Goal: Transaction & Acquisition: Download file/media

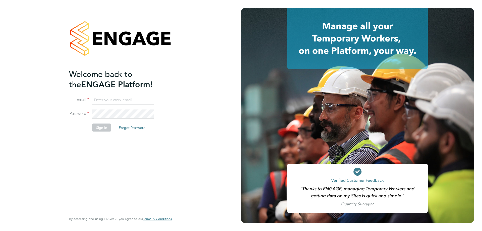
click at [145, 97] on input at bounding box center [123, 99] width 62 height 9
type input "loui"
drag, startPoint x: 127, startPoint y: 103, endPoint x: 26, endPoint y: 94, distance: 102.0
click at [26, 94] on div "Welcome back to the ENGAGE Platform! Email loui Password Sign In Forgot Passwor…" at bounding box center [120, 115] width 241 height 231
type input "[PERSON_NAME][EMAIL_ADDRESS][DOMAIN_NAME]"
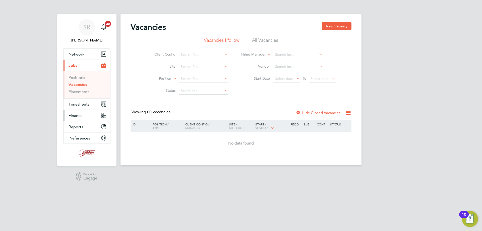
click at [75, 114] on span "Finance" at bounding box center [75, 115] width 14 height 5
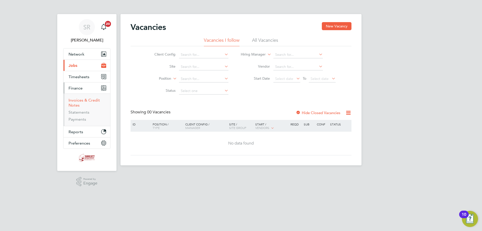
click at [77, 102] on link "Invoices & Credit Notes" at bounding box center [83, 103] width 31 height 10
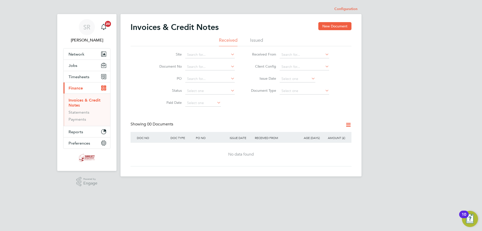
click at [259, 41] on li "Issued" at bounding box center [256, 41] width 13 height 9
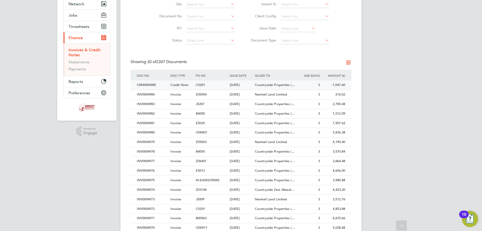
click at [238, 87] on div "01 Sep 2025" at bounding box center [240, 84] width 25 height 9
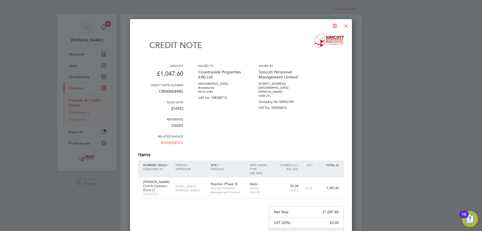
click at [336, 25] on icon at bounding box center [334, 26] width 6 height 6
click at [331, 36] on li "Download Credit Note" at bounding box center [315, 37] width 42 height 7
click at [346, 26] on div at bounding box center [345, 24] width 9 height 9
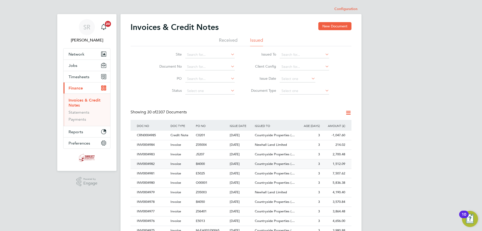
click at [162, 167] on div "INV0004982" at bounding box center [152, 163] width 34 height 9
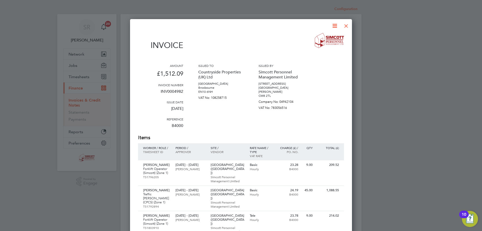
click at [334, 25] on icon at bounding box center [334, 26] width 6 height 6
click at [331, 37] on li "Download Invoice" at bounding box center [319, 37] width 35 height 7
click at [347, 24] on div at bounding box center [345, 24] width 9 height 9
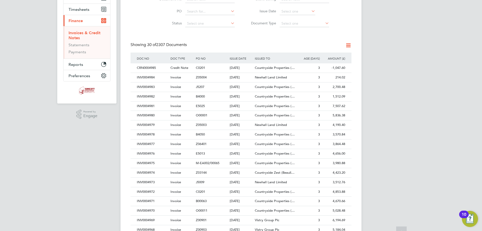
scroll to position [75, 0]
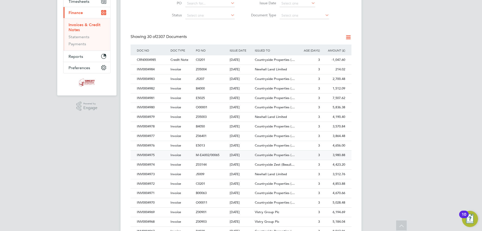
click at [156, 157] on div "INV0004975" at bounding box center [152, 154] width 34 height 9
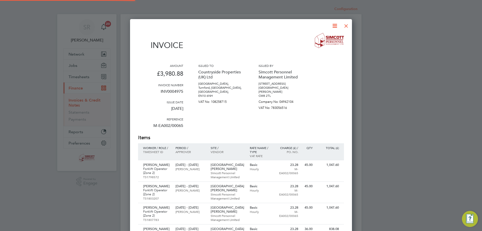
scroll to position [331, 222]
click at [334, 23] on icon at bounding box center [334, 26] width 6 height 6
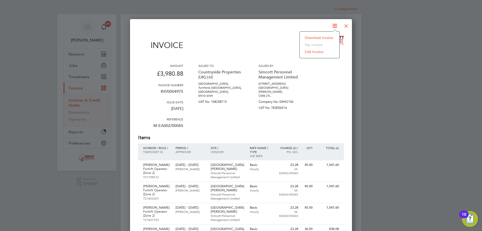
click at [329, 37] on li "Download Invoice" at bounding box center [319, 37] width 35 height 7
drag, startPoint x: 348, startPoint y: 23, endPoint x: 347, endPoint y: 26, distance: 2.7
click at [348, 23] on div at bounding box center [345, 24] width 9 height 9
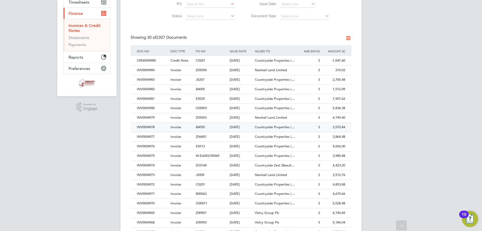
scroll to position [75, 0]
click at [151, 181] on div "INV0004972" at bounding box center [152, 183] width 34 height 9
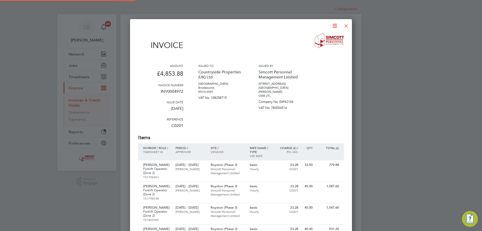
scroll to position [352, 222]
click at [334, 27] on icon at bounding box center [334, 26] width 6 height 6
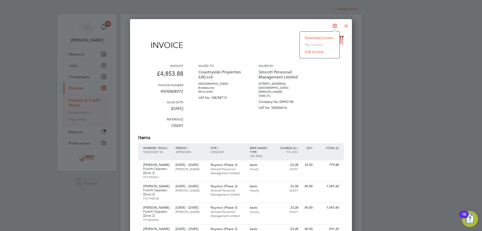
click at [328, 37] on li "Download Invoice" at bounding box center [319, 37] width 35 height 7
click at [345, 27] on div at bounding box center [345, 24] width 9 height 9
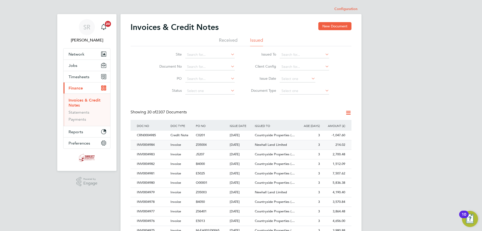
click at [157, 146] on div "INV0004984" at bounding box center [152, 144] width 34 height 9
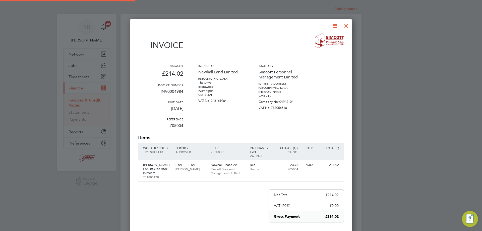
scroll to position [267, 222]
click at [336, 26] on icon at bounding box center [334, 26] width 6 height 6
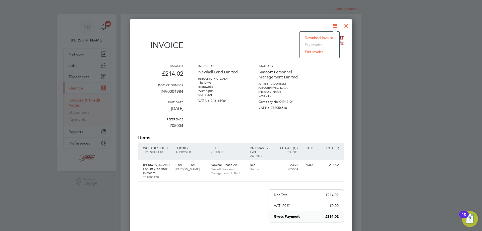
click at [317, 39] on li "Download Invoice" at bounding box center [319, 37] width 35 height 7
drag, startPoint x: 347, startPoint y: 25, endPoint x: 340, endPoint y: 26, distance: 6.7
click at [347, 25] on div at bounding box center [345, 24] width 9 height 9
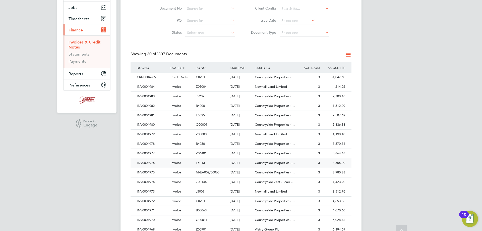
scroll to position [75, 0]
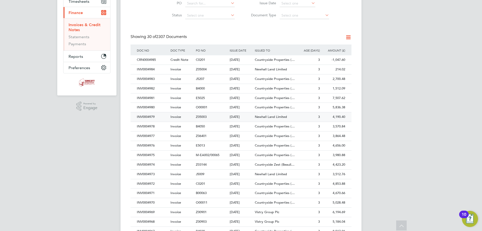
click at [152, 119] on div "INV0004979" at bounding box center [152, 116] width 34 height 9
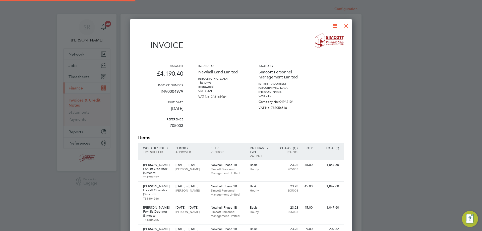
scroll to position [352, 222]
click at [334, 26] on icon at bounding box center [334, 26] width 6 height 6
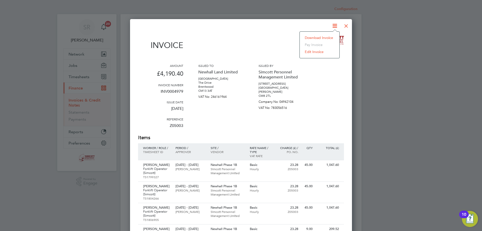
click at [309, 39] on li "Download Invoice" at bounding box center [319, 37] width 35 height 7
click at [343, 25] on div at bounding box center [345, 24] width 9 height 9
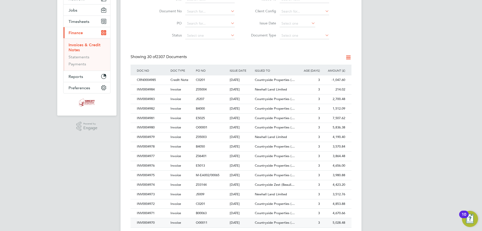
scroll to position [75, 0]
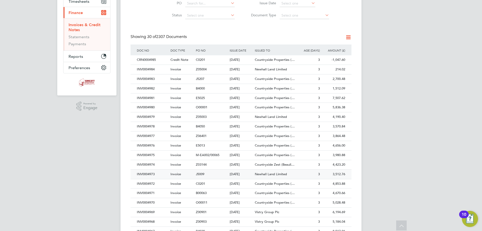
click at [147, 176] on div "INV0004973" at bounding box center [152, 173] width 34 height 9
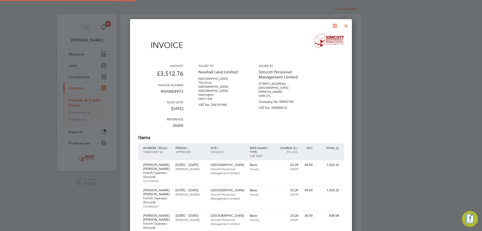
scroll to position [368, 222]
click at [333, 25] on icon at bounding box center [334, 26] width 6 height 6
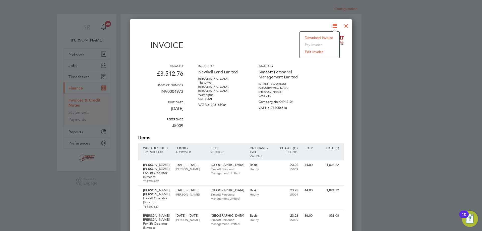
click at [329, 37] on li "Download Invoice" at bounding box center [319, 37] width 35 height 7
click at [347, 25] on div at bounding box center [345, 24] width 9 height 9
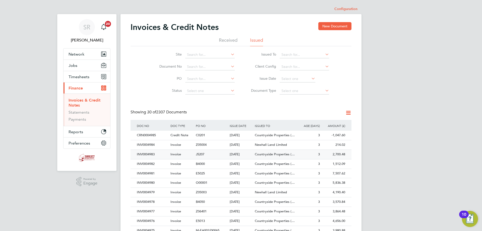
click at [268, 155] on span "Countryside Properties (…" at bounding box center [275, 154] width 40 height 4
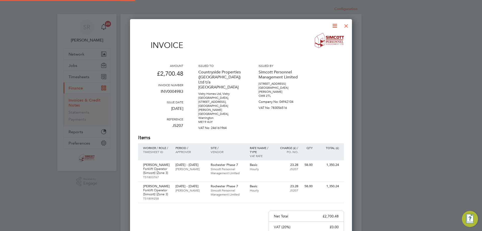
scroll to position [296, 222]
click at [335, 27] on icon at bounding box center [334, 26] width 6 height 6
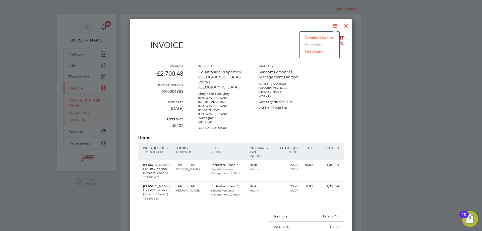
click at [327, 36] on li "Download Invoice" at bounding box center [319, 37] width 35 height 7
click at [346, 27] on div at bounding box center [345, 24] width 9 height 9
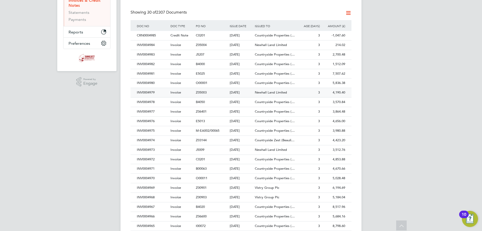
scroll to position [100, 0]
click at [160, 75] on div "INV0004981" at bounding box center [152, 72] width 34 height 9
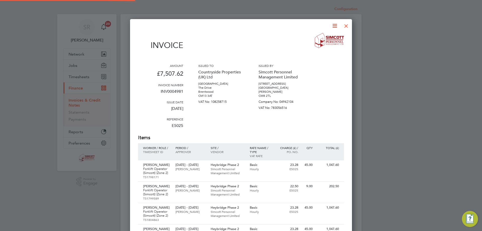
scroll to position [437, 222]
click at [334, 27] on icon at bounding box center [334, 26] width 6 height 6
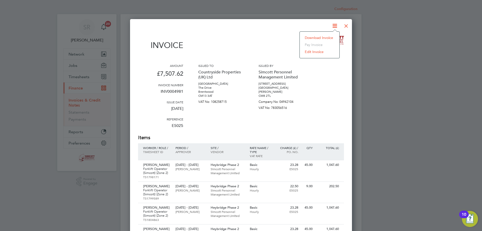
click at [330, 36] on li "Download Invoice" at bounding box center [319, 37] width 35 height 7
click at [343, 24] on div at bounding box center [345, 24] width 9 height 9
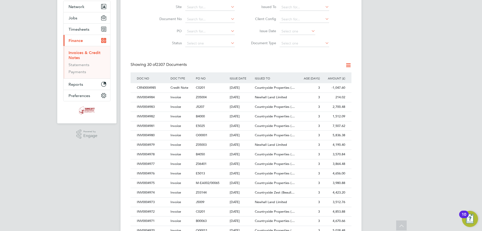
scroll to position [50, 0]
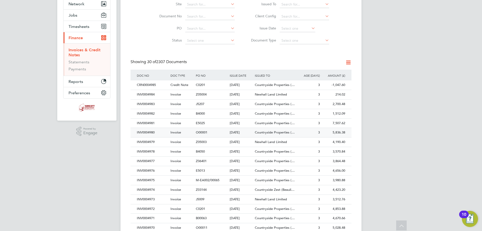
click at [154, 129] on div "INV0004980" at bounding box center [152, 132] width 34 height 9
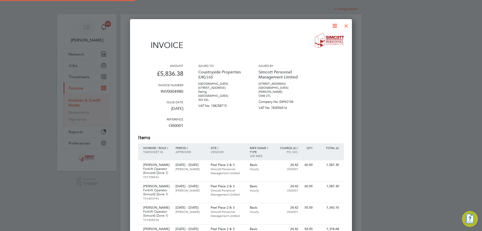
scroll to position [3, 3]
click at [337, 26] on icon at bounding box center [334, 26] width 6 height 6
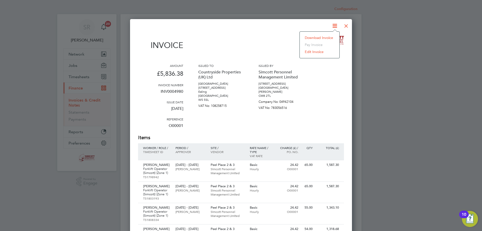
click at [318, 38] on li "Download Invoice" at bounding box center [319, 37] width 35 height 7
click at [347, 27] on div at bounding box center [345, 24] width 9 height 9
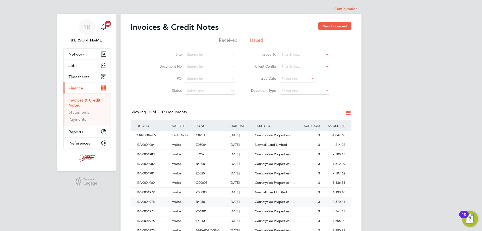
click at [145, 201] on div "INV0004978" at bounding box center [152, 201] width 34 height 9
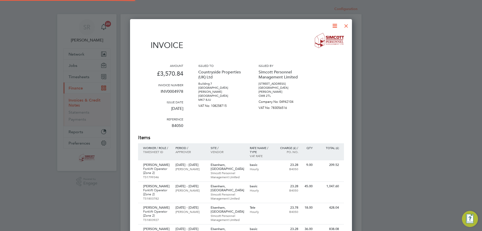
scroll to position [386, 222]
click at [332, 26] on icon at bounding box center [334, 26] width 6 height 6
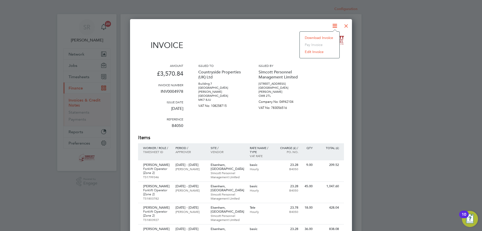
click at [318, 37] on li "Download Invoice" at bounding box center [319, 37] width 35 height 7
click at [332, 24] on icon at bounding box center [334, 26] width 6 height 6
click at [329, 36] on li "Download Invoice" at bounding box center [319, 37] width 35 height 7
click at [346, 24] on div at bounding box center [345, 24] width 9 height 9
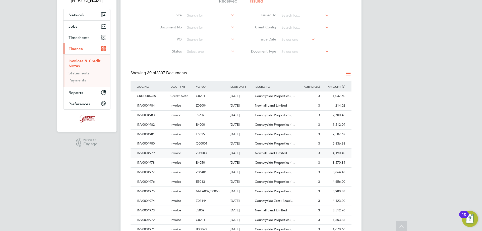
scroll to position [50, 0]
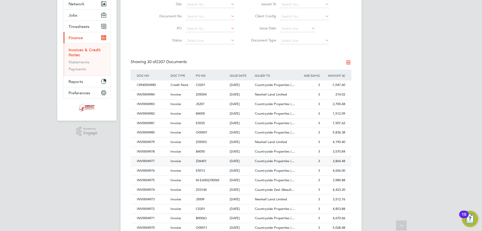
click at [151, 163] on div "INV0004977" at bounding box center [152, 160] width 34 height 9
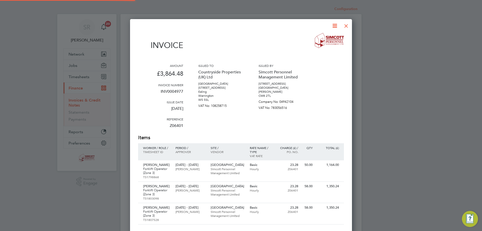
scroll to position [322, 222]
click at [333, 28] on icon at bounding box center [334, 26] width 6 height 6
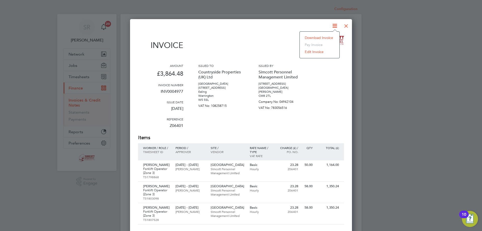
click at [333, 36] on li "Download Invoice" at bounding box center [319, 37] width 35 height 7
click at [347, 28] on div at bounding box center [345, 24] width 9 height 9
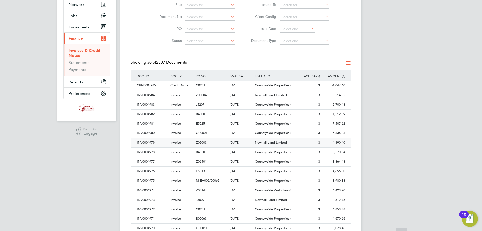
scroll to position [50, 0]
click at [164, 171] on div "INV0004976" at bounding box center [152, 170] width 34 height 9
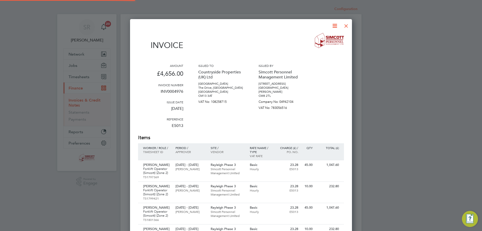
scroll to position [382, 222]
click at [332, 27] on icon at bounding box center [334, 26] width 6 height 6
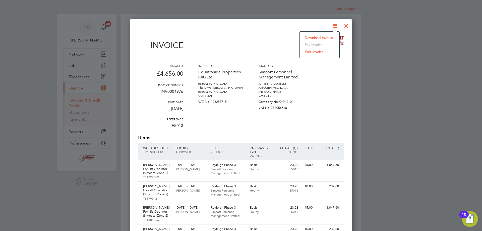
click at [329, 36] on li "Download Invoice" at bounding box center [319, 37] width 35 height 7
click at [346, 26] on div at bounding box center [345, 24] width 9 height 9
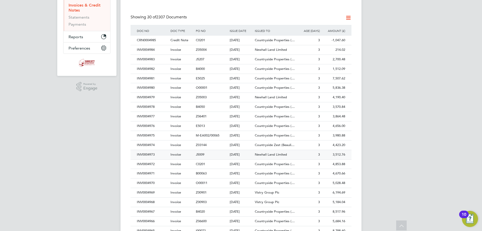
scroll to position [100, 0]
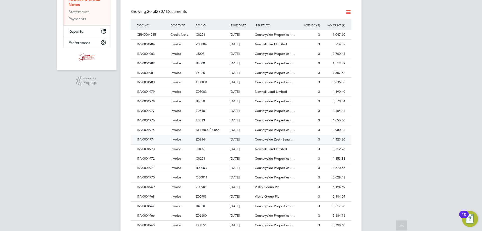
click at [155, 138] on div "INV0004974" at bounding box center [152, 139] width 34 height 9
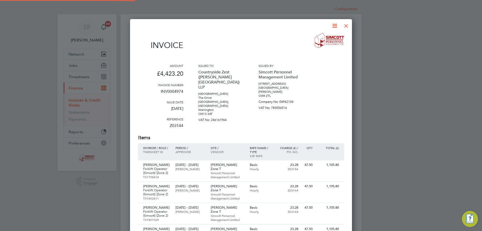
scroll to position [331, 222]
click at [333, 24] on icon at bounding box center [334, 26] width 6 height 6
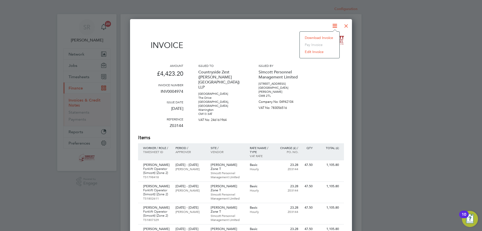
click at [331, 36] on li "Download Invoice" at bounding box center [319, 37] width 35 height 7
